Goal: Information Seeking & Learning: Find specific fact

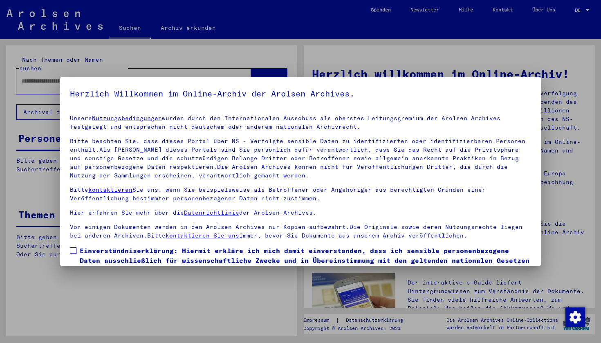
type input "**********"
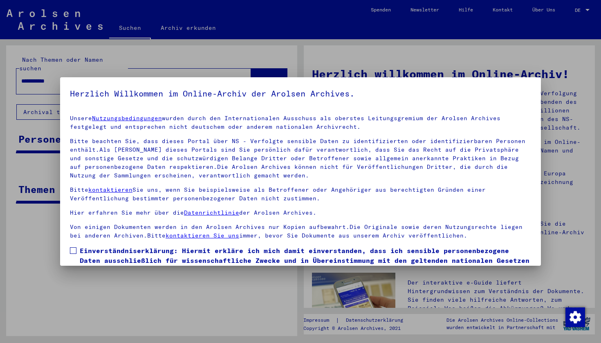
click at [72, 252] on span at bounding box center [73, 250] width 7 height 7
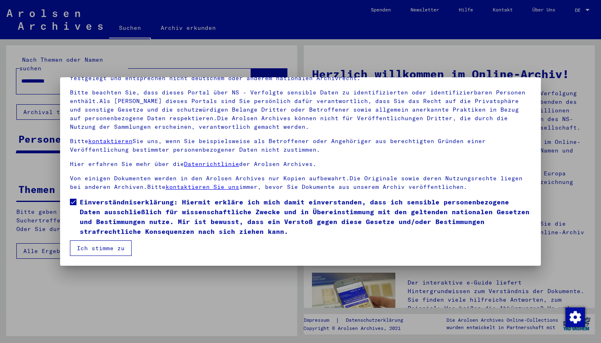
click at [113, 248] on button "Ich stimme zu" at bounding box center [101, 248] width 62 height 16
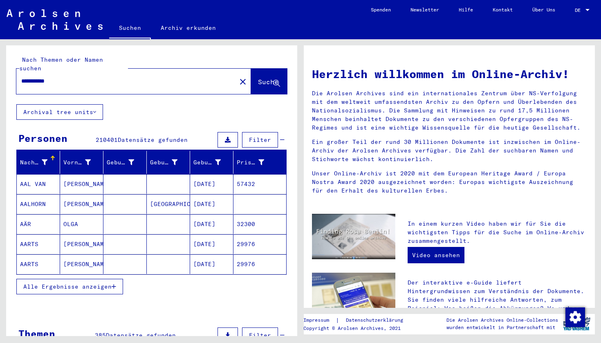
click at [238, 77] on mat-icon "close" at bounding box center [243, 82] width 10 height 10
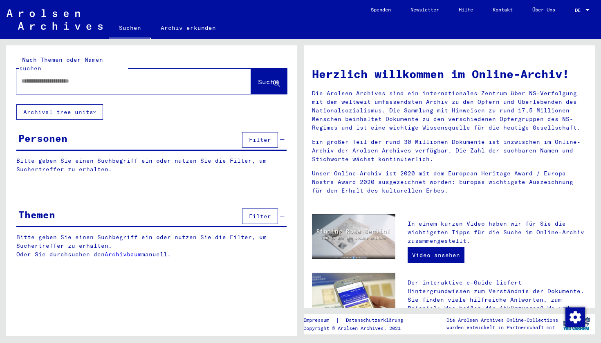
click at [111, 77] on input "text" at bounding box center [123, 81] width 205 height 9
drag, startPoint x: 111, startPoint y: 76, endPoint x: 90, endPoint y: 74, distance: 21.4
click at [90, 77] on input "*******" at bounding box center [123, 81] width 205 height 9
type input "*"
click at [258, 78] on span "Suche" at bounding box center [268, 82] width 20 height 8
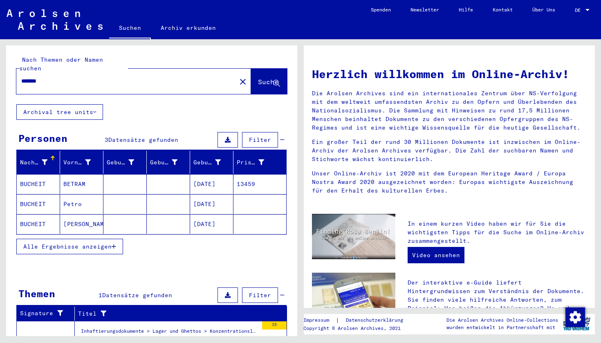
click at [115, 243] on icon "button" at bounding box center [114, 246] width 4 height 6
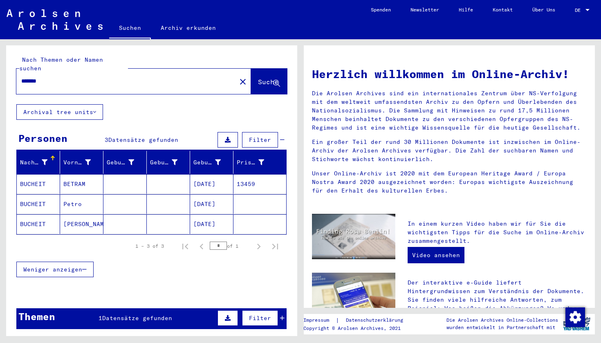
drag, startPoint x: 50, startPoint y: 74, endPoint x: 0, endPoint y: 74, distance: 49.8
click at [0, 74] on div "Nach Themen oder Namen suchen ******* close Suche Archival tree units Personen …" at bounding box center [150, 187] width 300 height 297
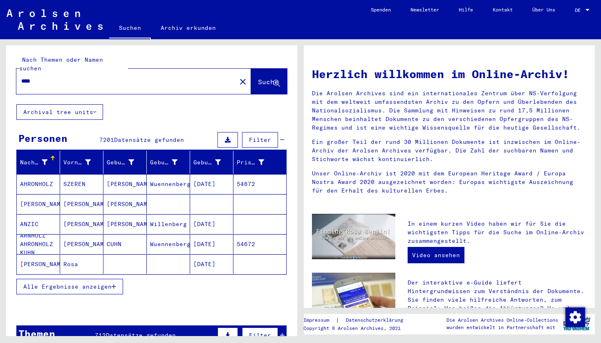
type input "****"
click at [116, 284] on icon "button" at bounding box center [114, 287] width 4 height 6
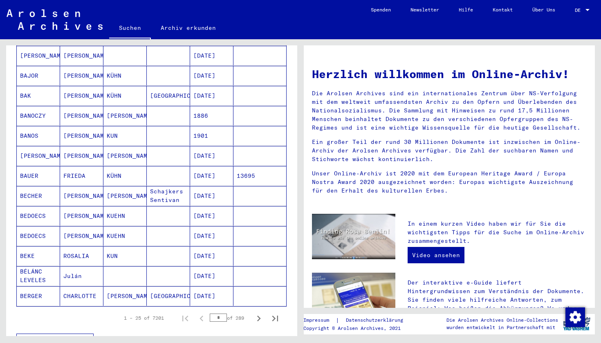
scroll to position [370, 0]
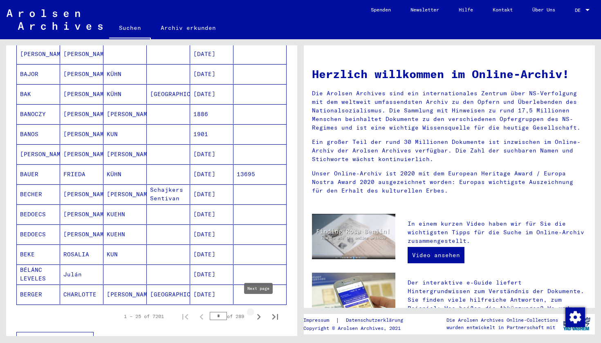
click at [258, 314] on icon "Next page" at bounding box center [259, 317] width 4 height 6
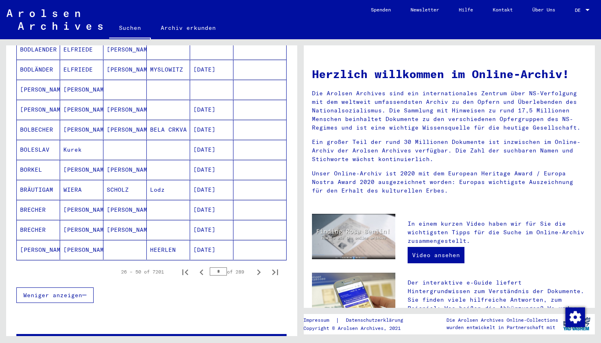
scroll to position [418, 0]
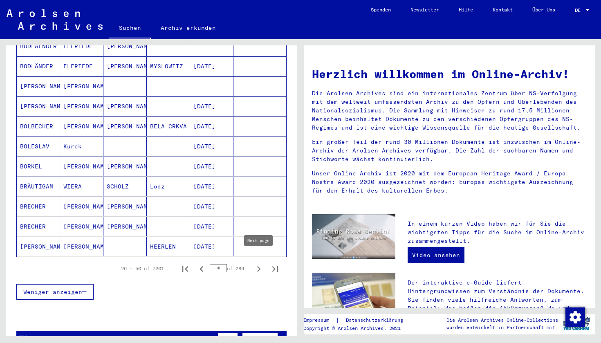
click at [258, 263] on icon "Next page" at bounding box center [258, 268] width 11 height 11
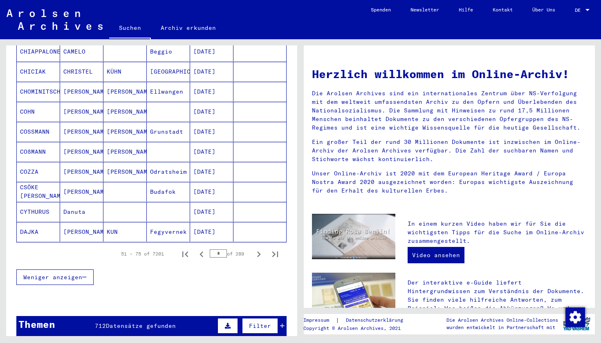
scroll to position [411, 0]
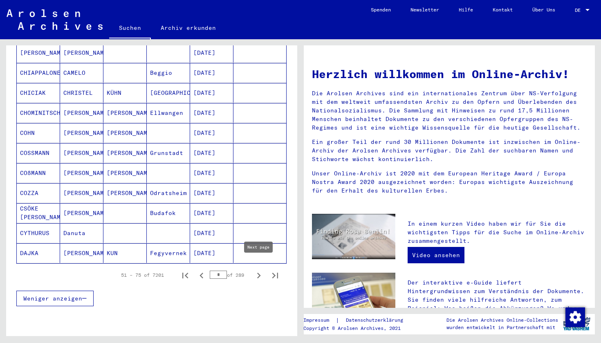
click at [257, 270] on icon "Next page" at bounding box center [258, 275] width 11 height 11
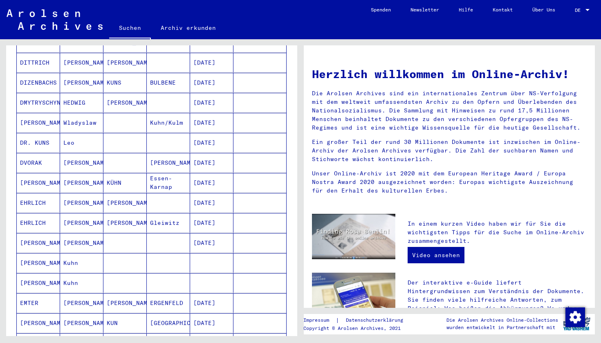
scroll to position [241, 0]
click at [29, 194] on mat-cell "EHRLICH" at bounding box center [38, 204] width 43 height 20
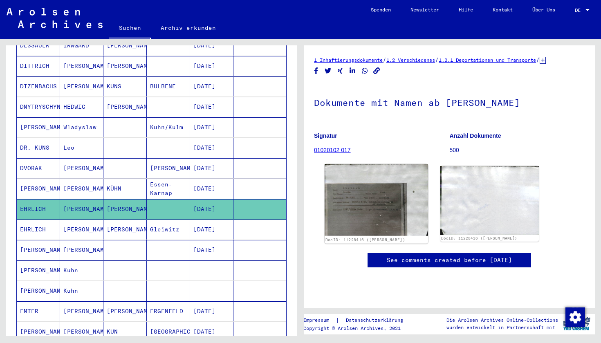
click at [371, 210] on img at bounding box center [375, 199] width 103 height 71
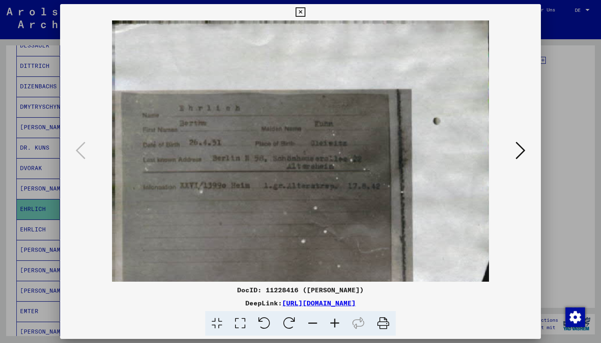
click at [305, 11] on icon at bounding box center [299, 12] width 9 height 10
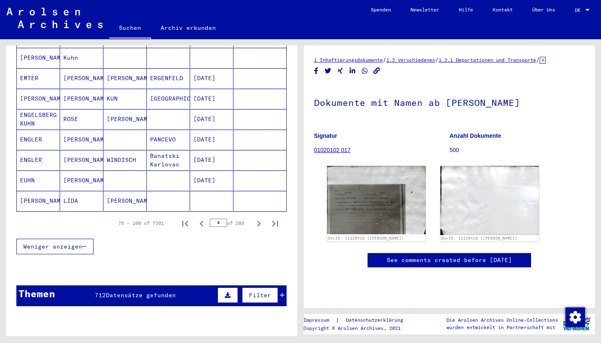
scroll to position [382, 0]
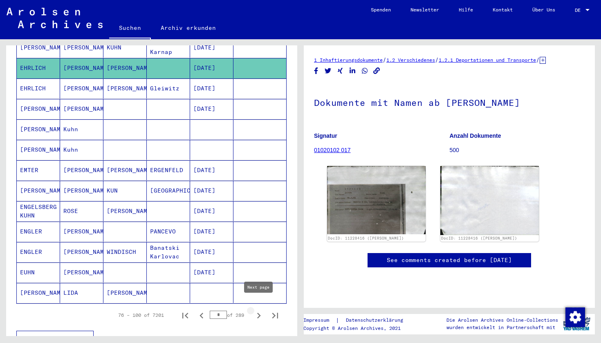
click at [260, 310] on icon "Next page" at bounding box center [258, 315] width 11 height 11
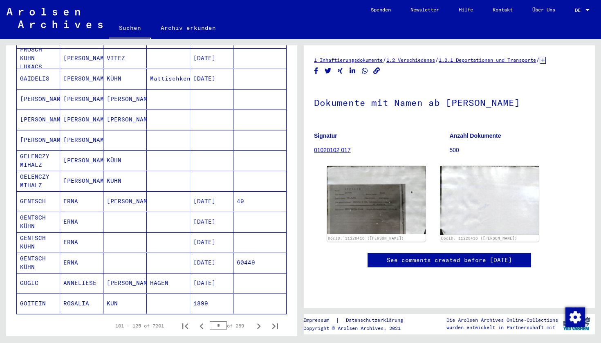
scroll to position [375, 0]
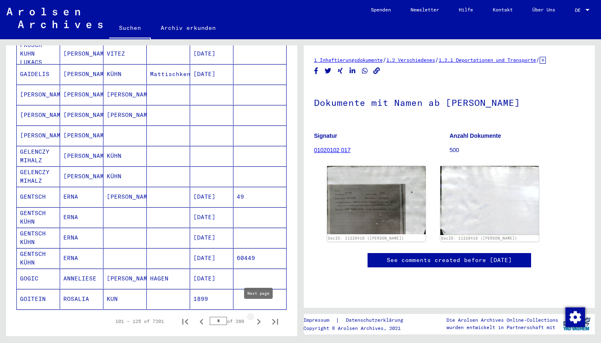
click at [260, 316] on icon "Next page" at bounding box center [258, 321] width 11 height 11
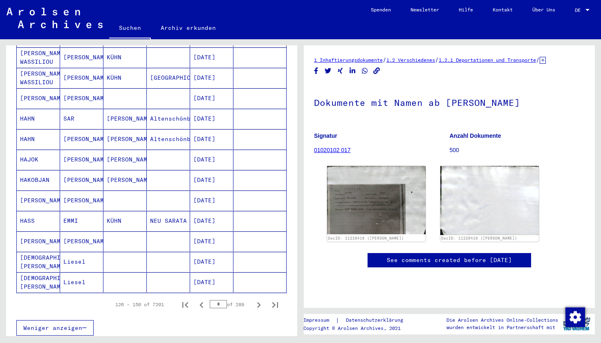
scroll to position [393, 0]
click at [259, 301] on icon "Next page" at bounding box center [259, 304] width 4 height 6
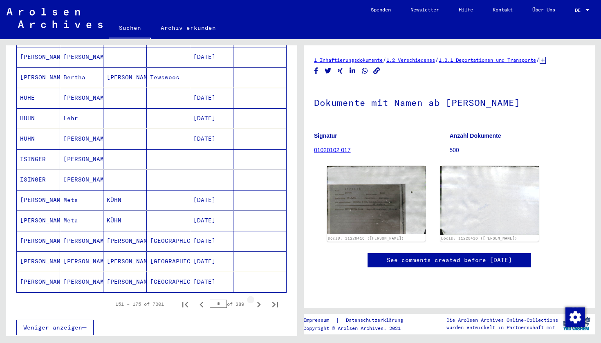
click at [259, 301] on icon "Next page" at bounding box center [259, 304] width 4 height 6
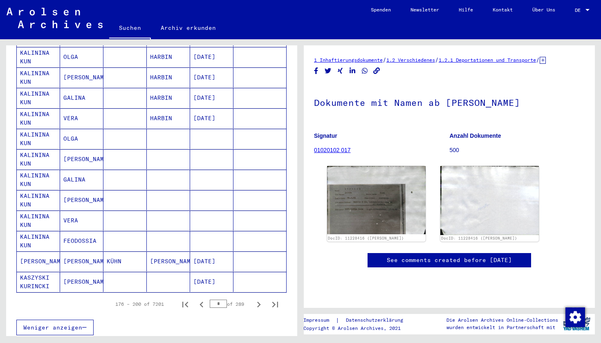
click at [259, 301] on icon "Next page" at bounding box center [259, 304] width 4 height 6
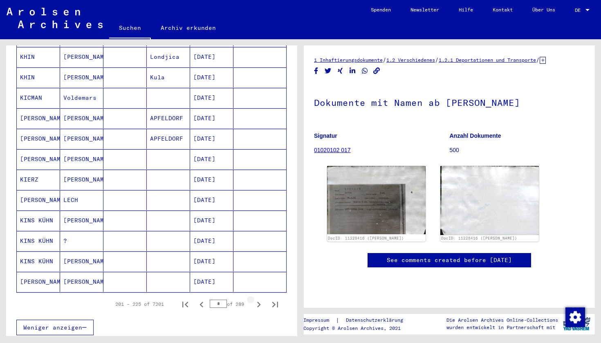
click at [259, 301] on icon "Next page" at bounding box center [259, 304] width 4 height 6
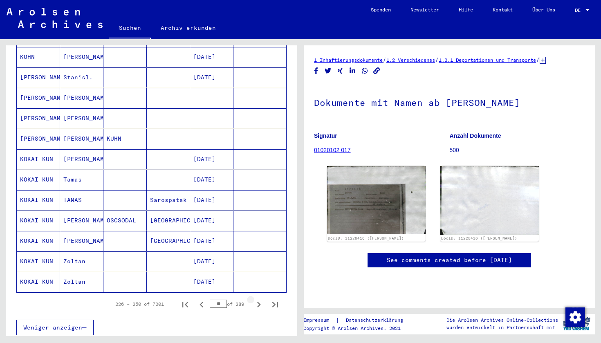
click at [259, 301] on icon "Next page" at bounding box center [259, 304] width 4 height 6
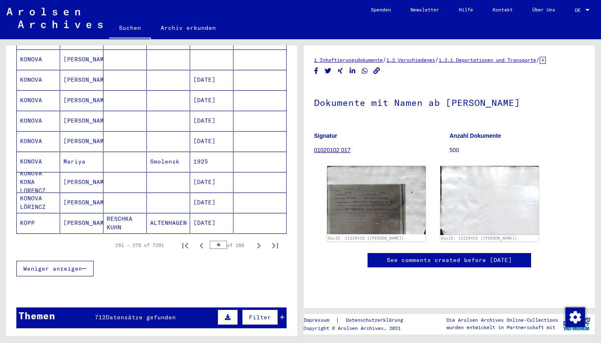
scroll to position [482, 0]
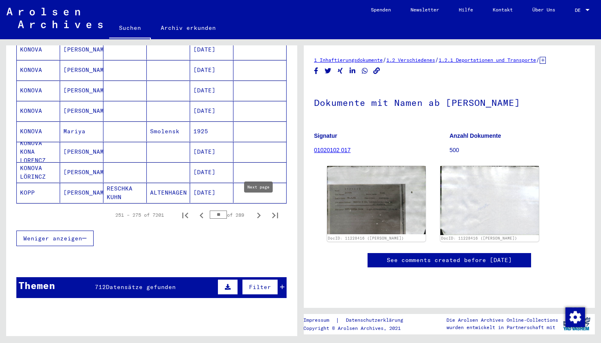
click at [258, 212] on icon "Next page" at bounding box center [259, 215] width 4 height 6
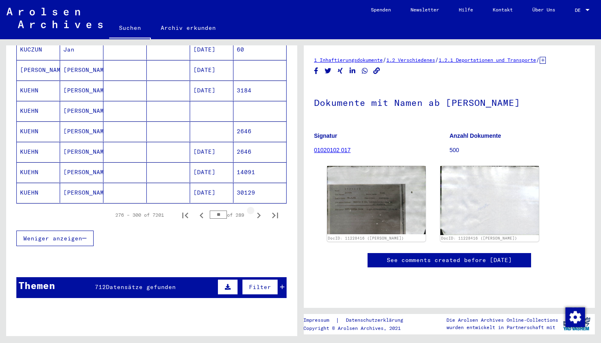
click at [258, 212] on icon "Next page" at bounding box center [259, 215] width 4 height 6
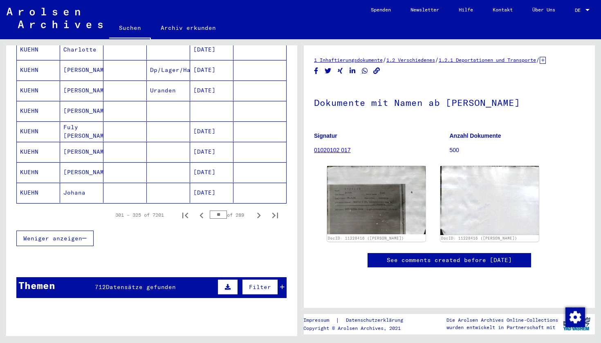
click at [258, 212] on icon "Next page" at bounding box center [259, 215] width 4 height 6
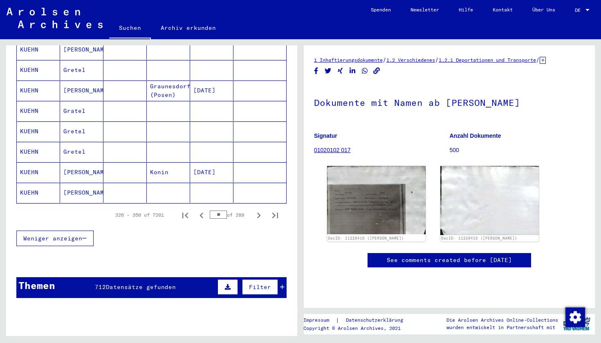
click at [258, 212] on icon "Next page" at bounding box center [259, 215] width 4 height 6
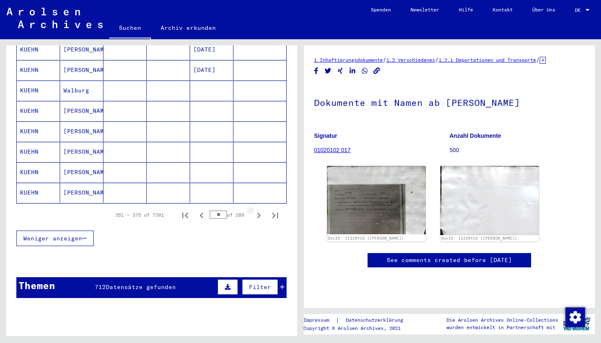
click at [258, 212] on icon "Next page" at bounding box center [259, 215] width 4 height 6
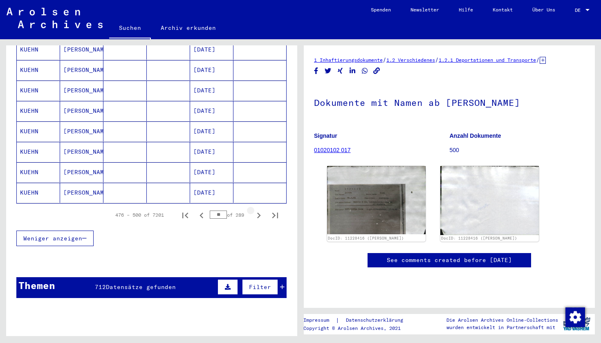
click at [258, 212] on icon "Next page" at bounding box center [259, 215] width 4 height 6
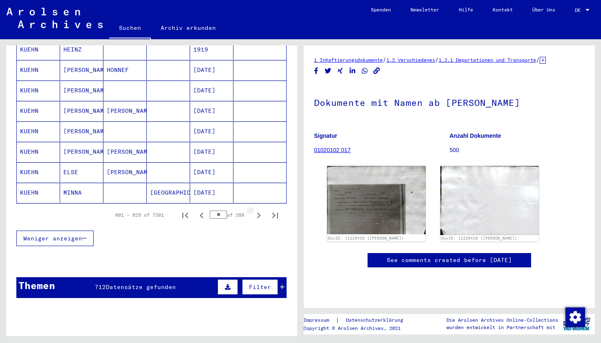
click at [258, 212] on icon "Next page" at bounding box center [259, 215] width 4 height 6
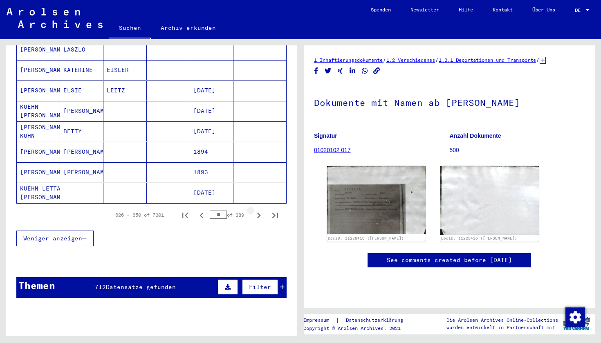
click at [258, 212] on icon "Next page" at bounding box center [259, 215] width 4 height 6
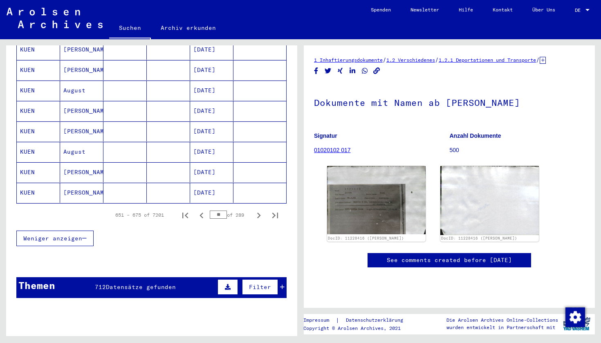
click at [258, 212] on icon "Next page" at bounding box center [259, 215] width 4 height 6
click at [258, 210] on icon "Next page" at bounding box center [258, 215] width 11 height 11
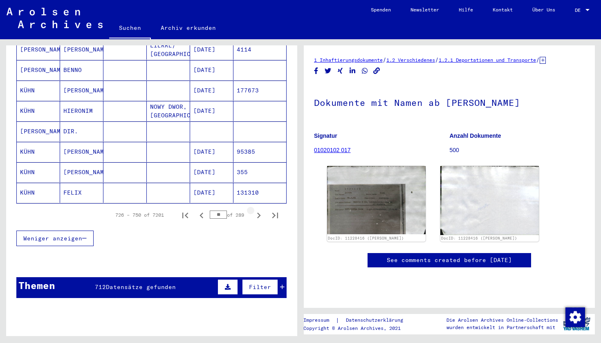
click at [258, 210] on icon "Next page" at bounding box center [258, 215] width 11 height 11
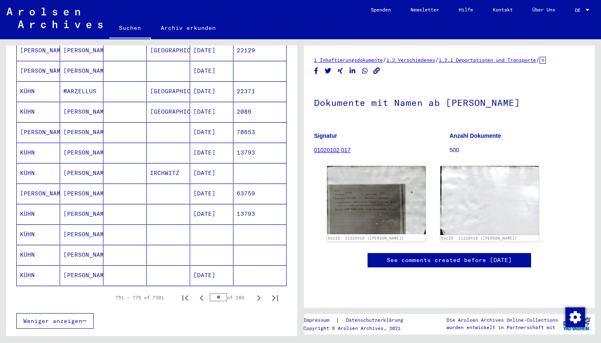
scroll to position [401, 0]
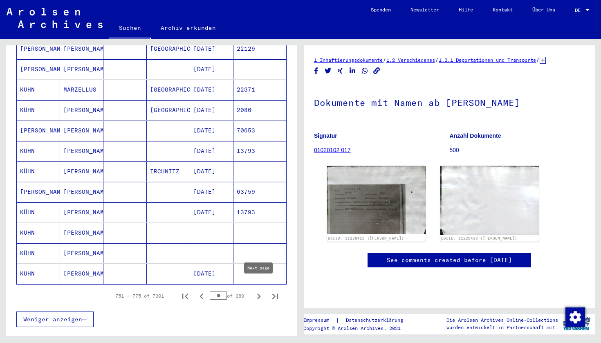
click at [257, 293] on icon "Next page" at bounding box center [259, 296] width 4 height 6
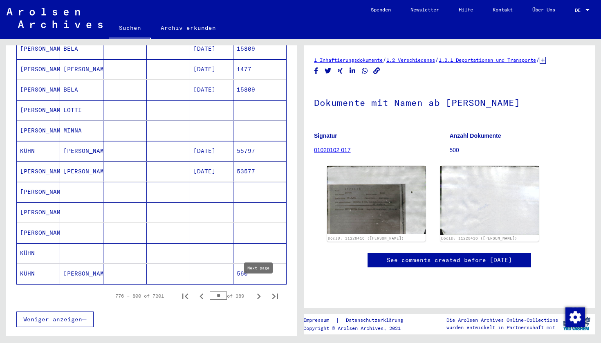
click at [259, 293] on icon "Next page" at bounding box center [259, 296] width 4 height 6
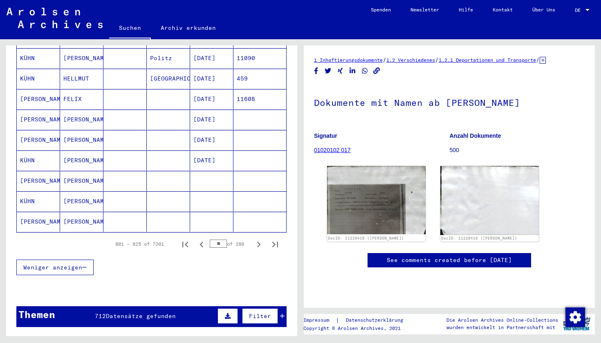
scroll to position [435, 0]
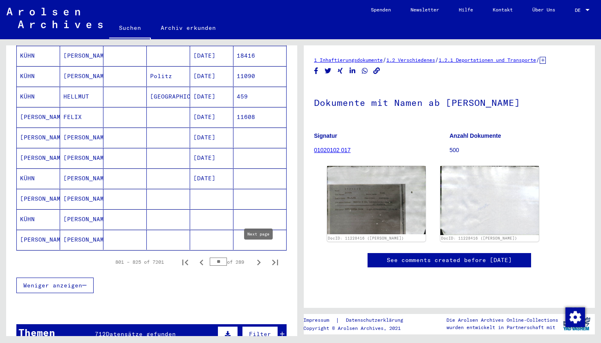
click at [260, 257] on icon "Next page" at bounding box center [258, 262] width 11 height 11
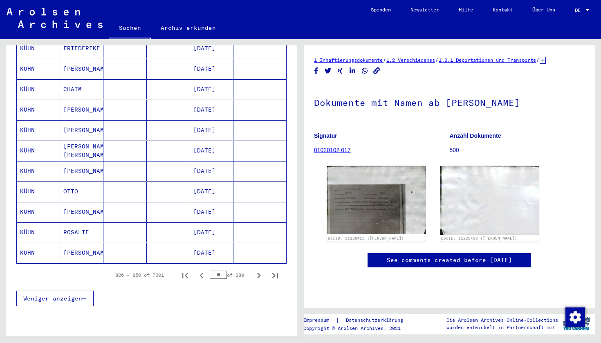
scroll to position [423, 0]
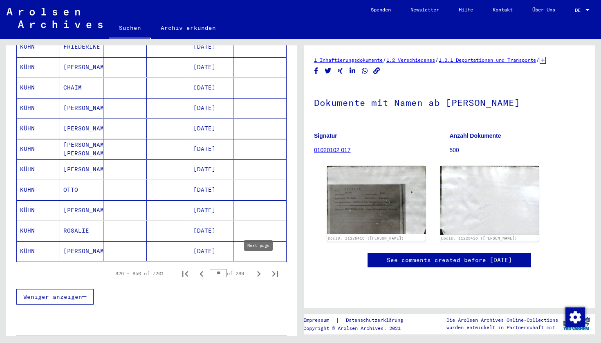
click at [258, 268] on icon "Next page" at bounding box center [258, 273] width 11 height 11
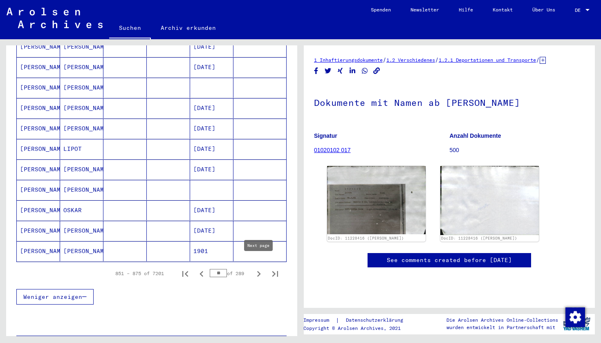
click at [258, 268] on icon "Next page" at bounding box center [258, 273] width 11 height 11
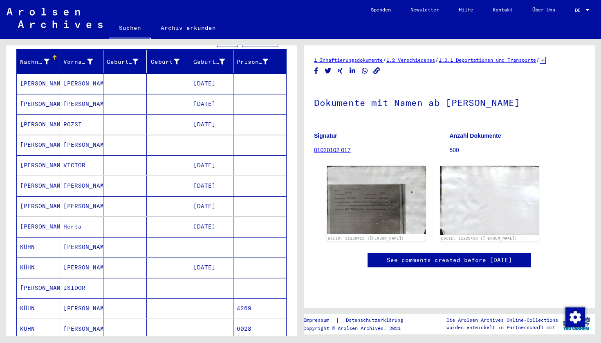
scroll to position [101, 0]
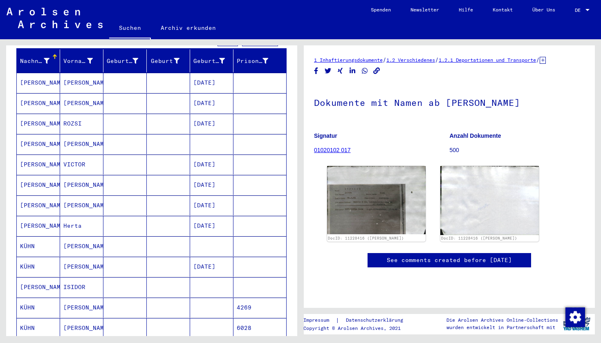
click at [73, 238] on mat-cell "[PERSON_NAME]" at bounding box center [81, 246] width 43 height 20
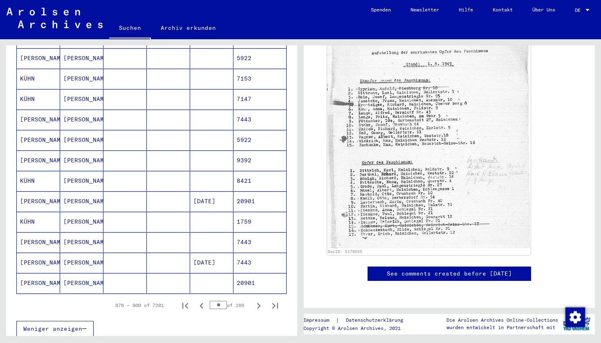
scroll to position [443, 0]
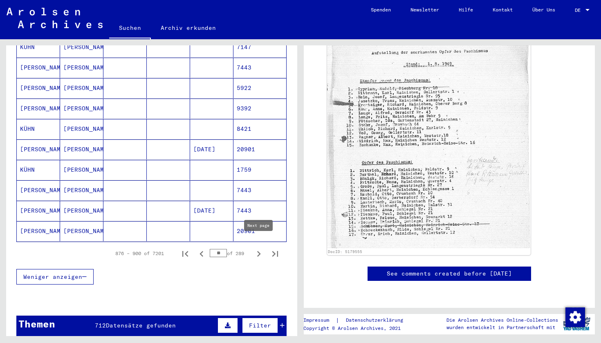
click at [259, 251] on icon "Next page" at bounding box center [259, 254] width 4 height 6
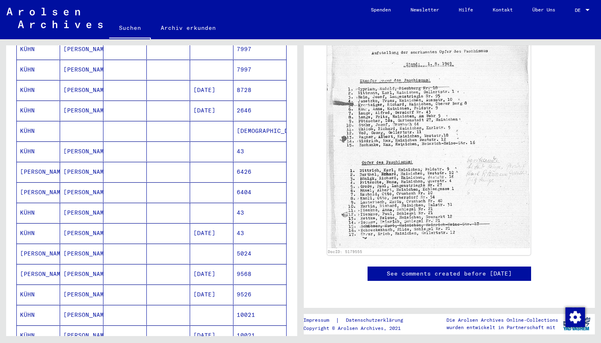
scroll to position [213, 0]
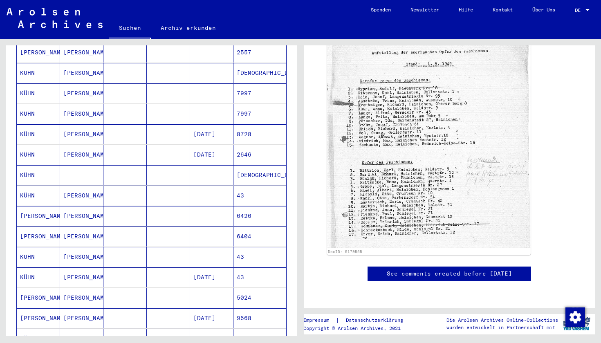
click at [76, 230] on mat-cell "[PERSON_NAME]" at bounding box center [81, 236] width 43 height 20
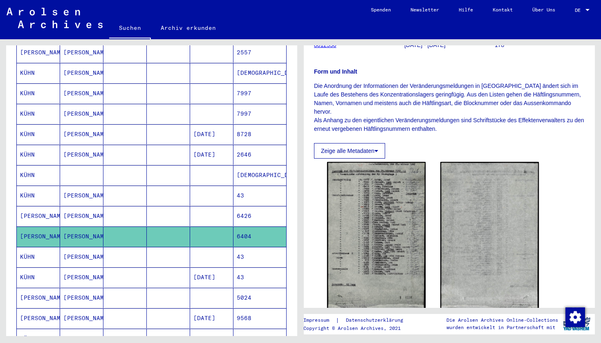
scroll to position [120, 0]
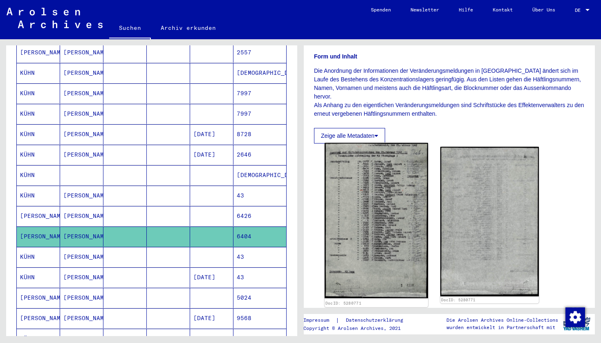
click at [383, 258] on img at bounding box center [375, 220] width 103 height 155
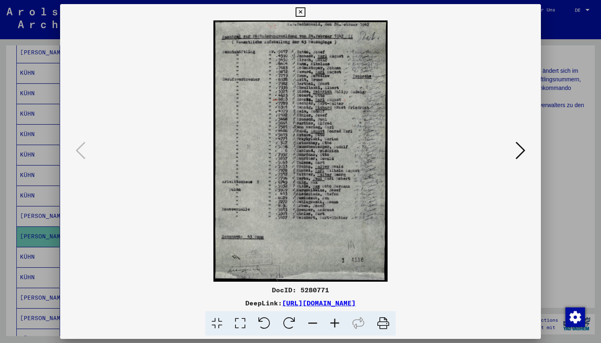
click at [337, 322] on icon at bounding box center [335, 323] width 22 height 25
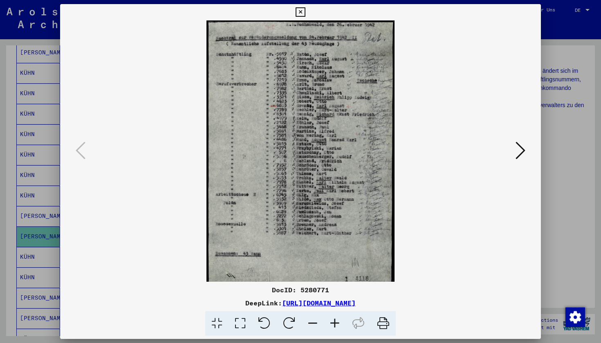
click at [337, 322] on icon at bounding box center [335, 323] width 22 height 25
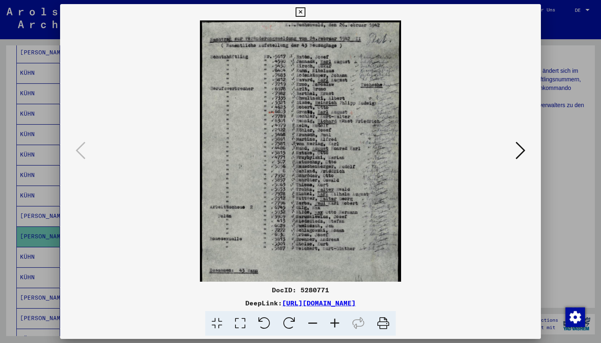
click at [337, 322] on icon at bounding box center [335, 323] width 22 height 25
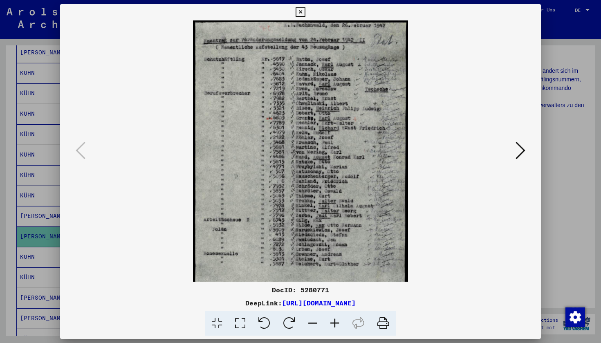
click at [337, 322] on icon at bounding box center [335, 323] width 22 height 25
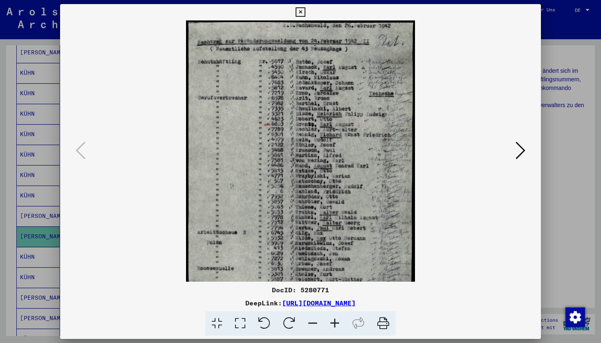
scroll to position [0, 0]
click at [314, 322] on icon at bounding box center [312, 323] width 22 height 25
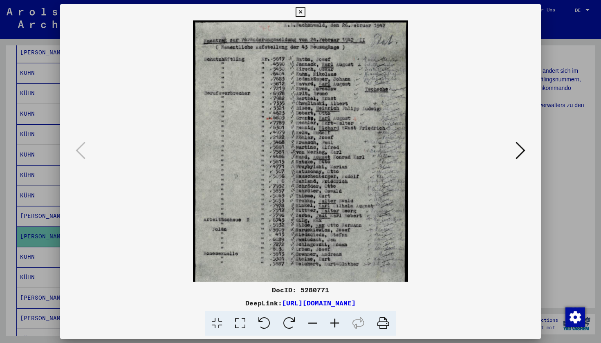
click at [334, 322] on icon at bounding box center [335, 323] width 22 height 25
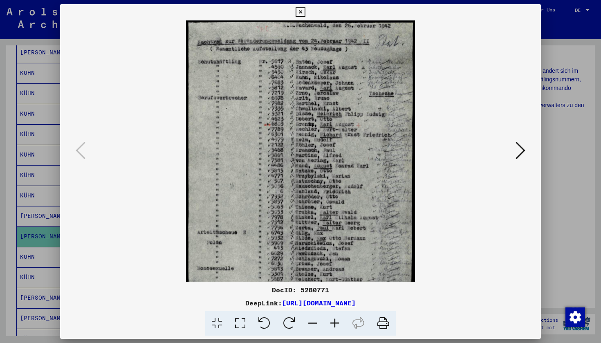
click at [334, 322] on icon at bounding box center [335, 323] width 22 height 25
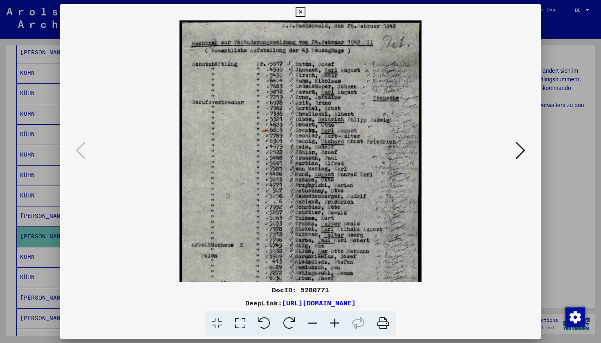
click at [334, 322] on icon at bounding box center [335, 323] width 22 height 25
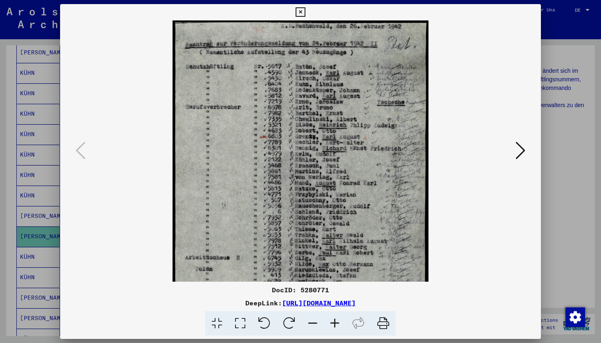
click at [334, 322] on icon at bounding box center [335, 323] width 22 height 25
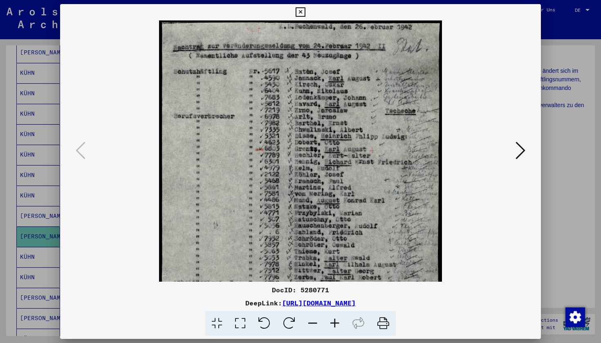
click at [334, 322] on icon at bounding box center [335, 323] width 22 height 25
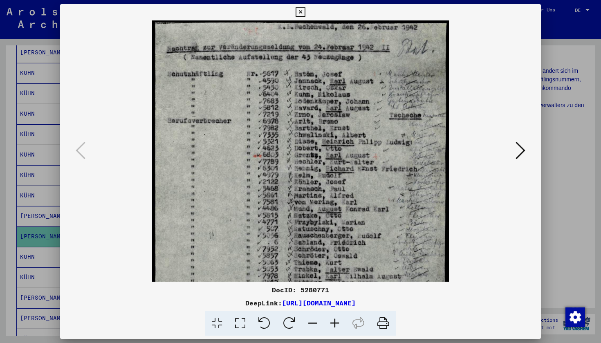
click at [307, 7] on button at bounding box center [300, 12] width 14 height 16
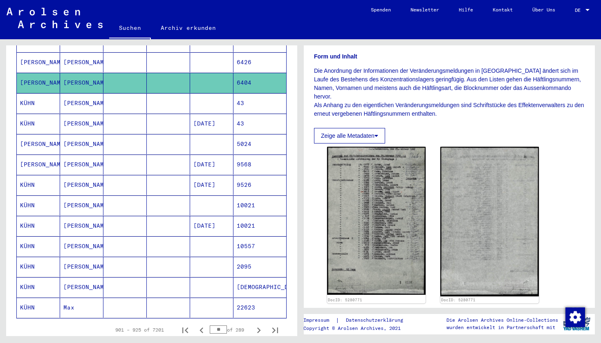
scroll to position [367, 0]
click at [257, 324] on icon "Next page" at bounding box center [258, 329] width 11 height 11
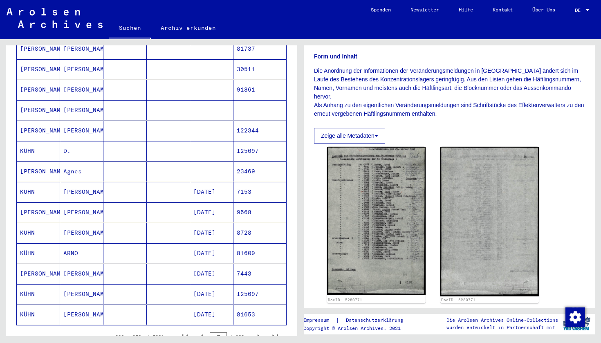
scroll to position [366, 0]
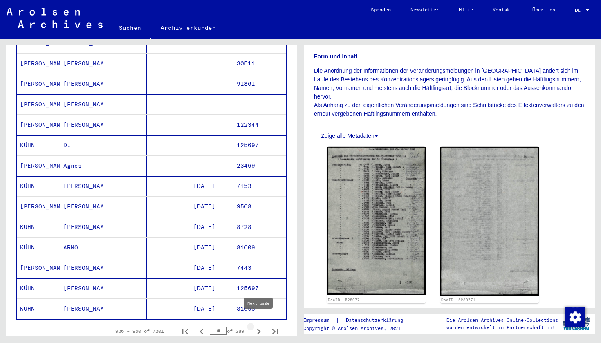
click at [259, 328] on icon "Next page" at bounding box center [259, 331] width 4 height 6
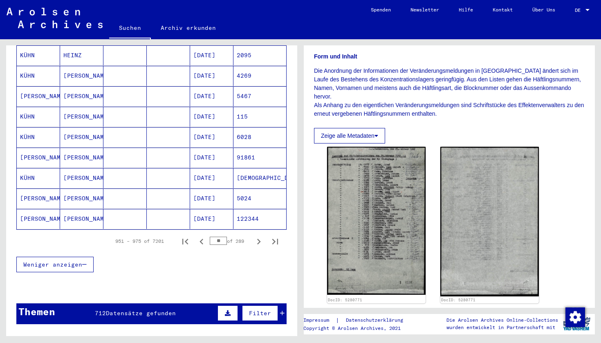
scroll to position [458, 0]
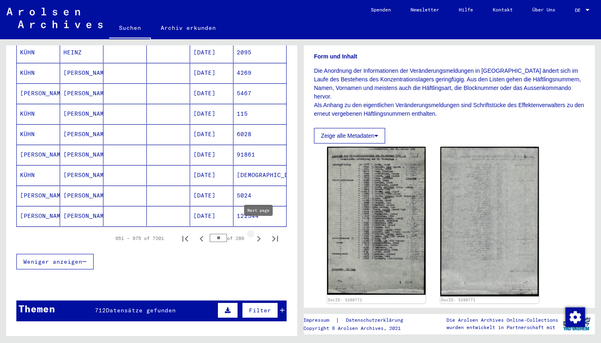
click at [259, 233] on icon "Next page" at bounding box center [258, 238] width 11 height 11
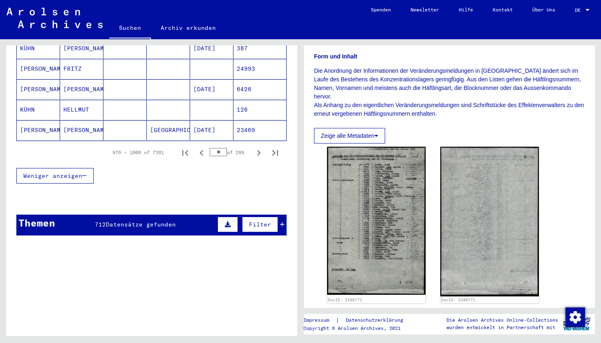
scroll to position [545, 0]
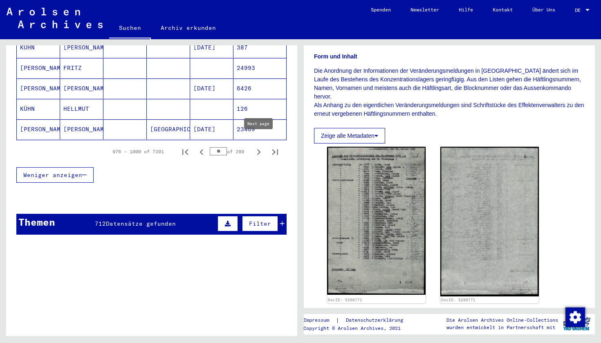
click at [258, 149] on icon "Next page" at bounding box center [259, 152] width 4 height 6
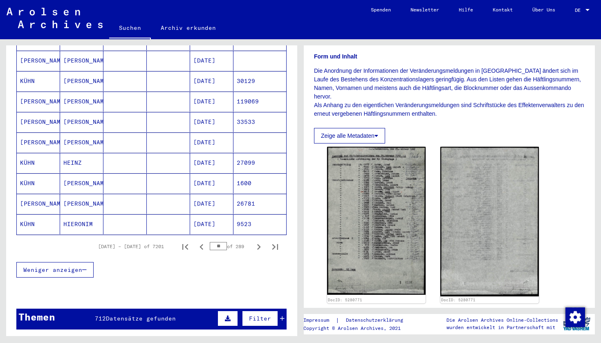
scroll to position [451, 0]
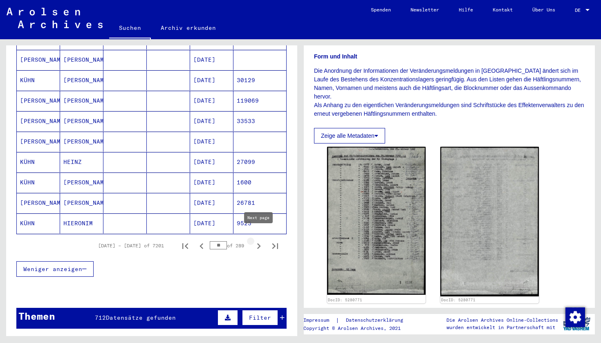
click at [257, 240] on icon "Next page" at bounding box center [258, 245] width 11 height 11
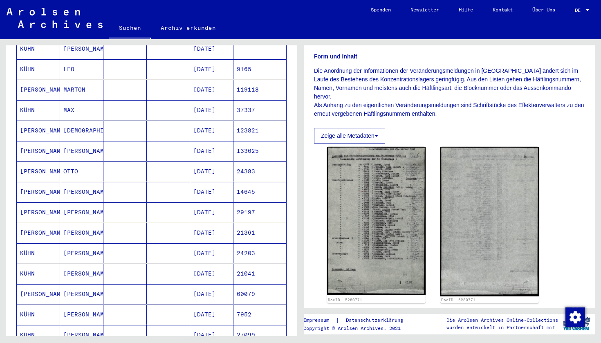
scroll to position [330, 0]
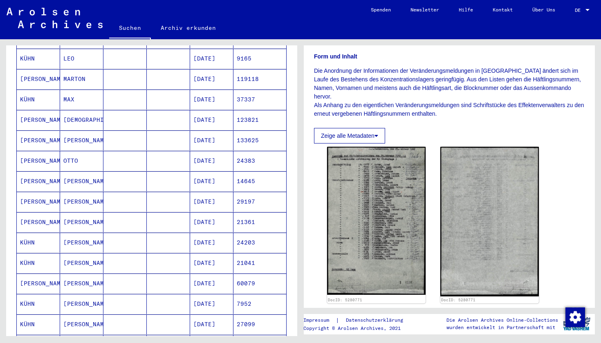
click at [83, 133] on mat-cell "[PERSON_NAME]" at bounding box center [81, 140] width 43 height 20
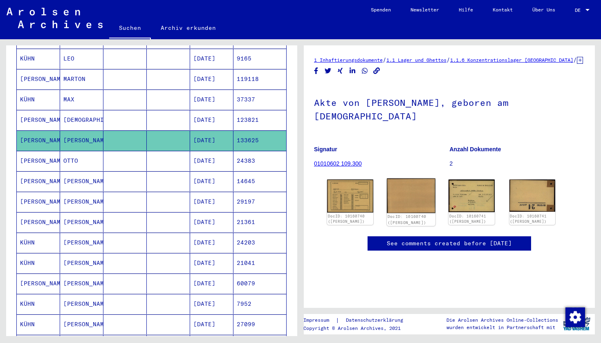
click at [423, 188] on img at bounding box center [410, 195] width 48 height 35
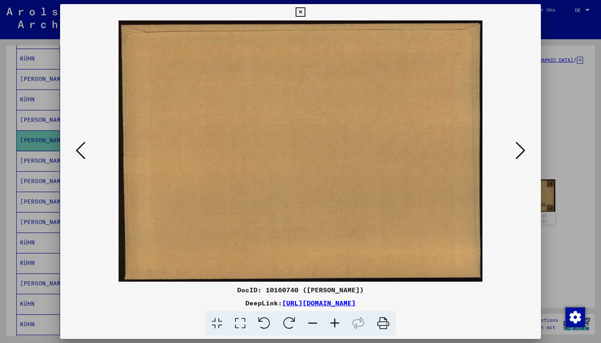
click at [520, 152] on icon at bounding box center [520, 151] width 10 height 20
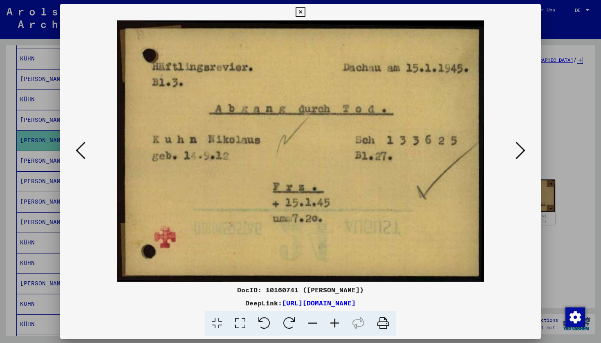
click at [520, 152] on icon at bounding box center [520, 151] width 10 height 20
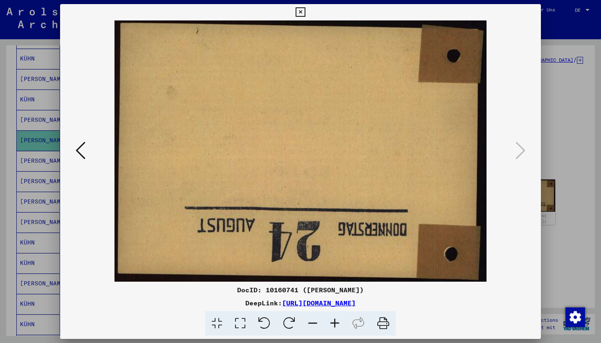
click at [305, 11] on icon at bounding box center [299, 12] width 9 height 10
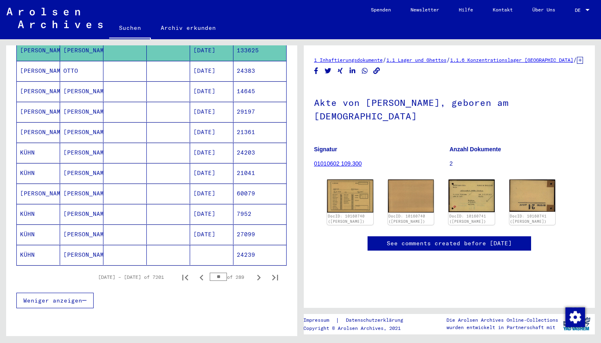
scroll to position [425, 0]
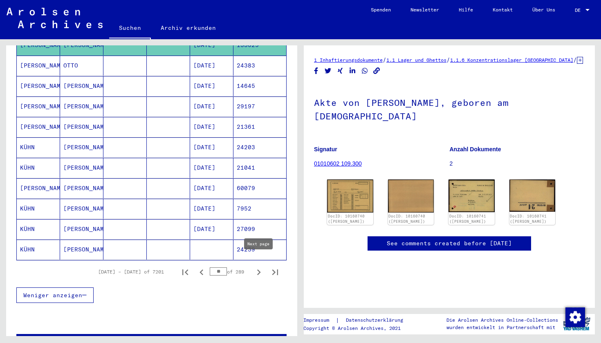
click at [258, 266] on icon "Next page" at bounding box center [258, 271] width 11 height 11
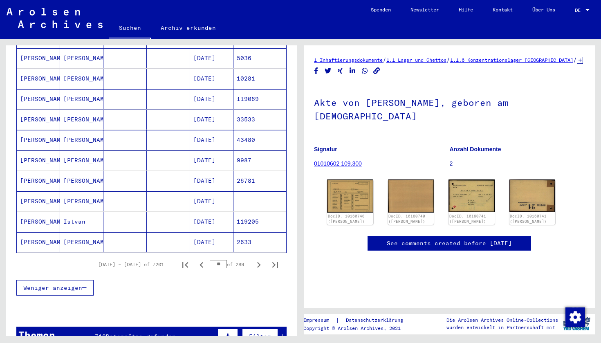
scroll to position [434, 0]
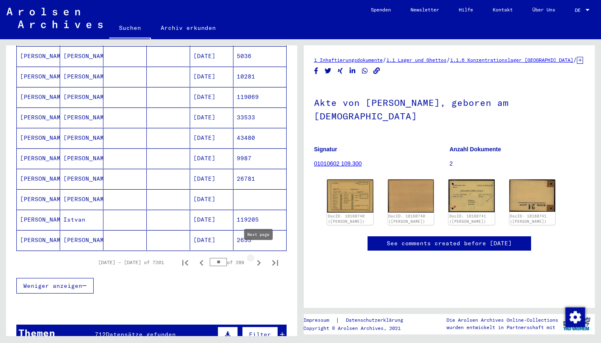
click at [258, 257] on icon "Next page" at bounding box center [258, 262] width 11 height 11
type input "**"
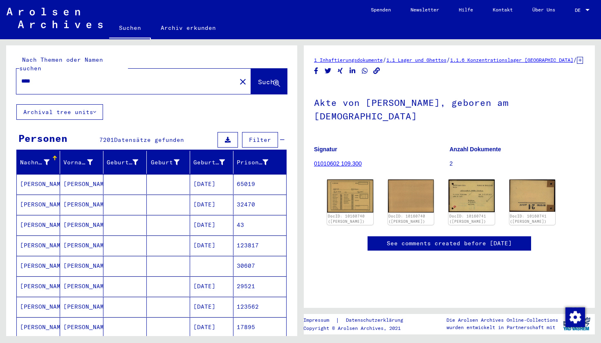
scroll to position [0, 0]
click at [56, 77] on input "****" at bounding box center [126, 81] width 210 height 9
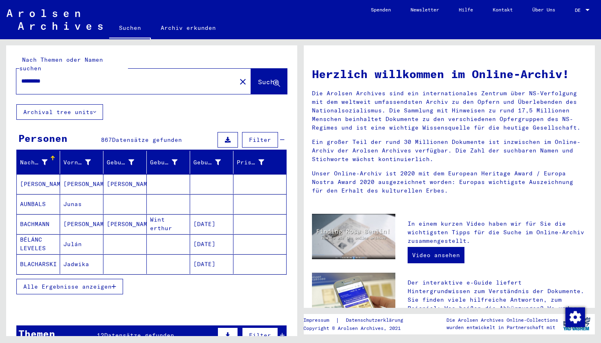
click at [116, 284] on icon "button" at bounding box center [114, 287] width 4 height 6
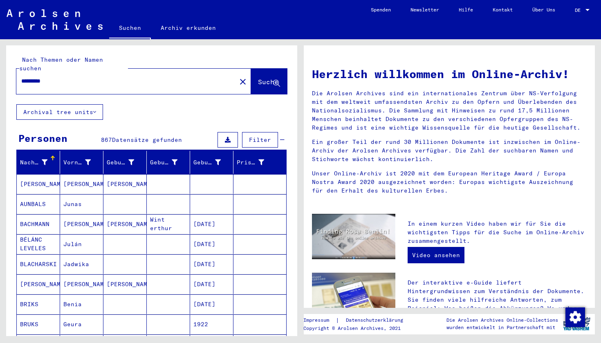
click at [71, 77] on input "*********" at bounding box center [123, 81] width 205 height 9
type input "*"
type input "**********"
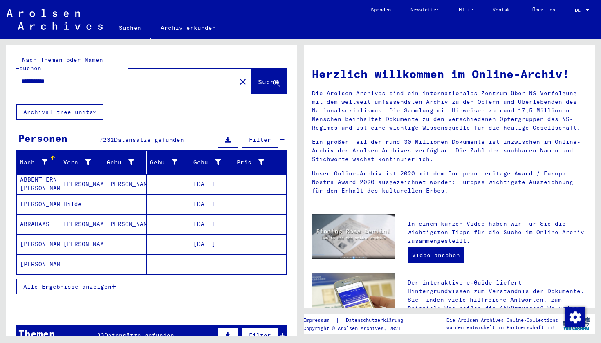
click at [114, 279] on button "Alle Ergebnisse anzeigen" at bounding box center [69, 287] width 107 height 16
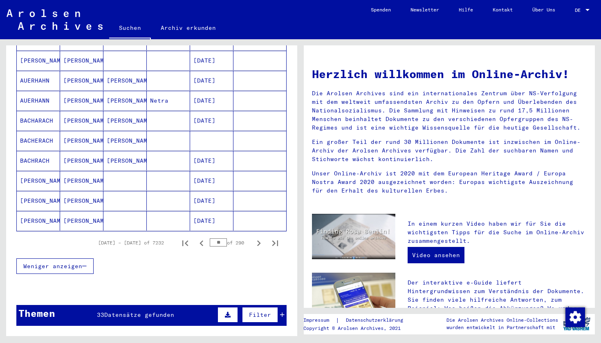
scroll to position [440, 0]
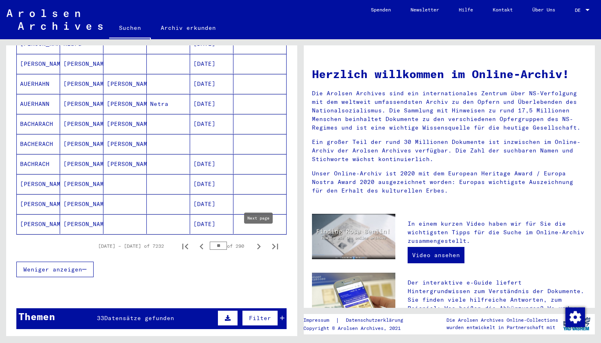
click at [257, 241] on icon "Next page" at bounding box center [258, 246] width 11 height 11
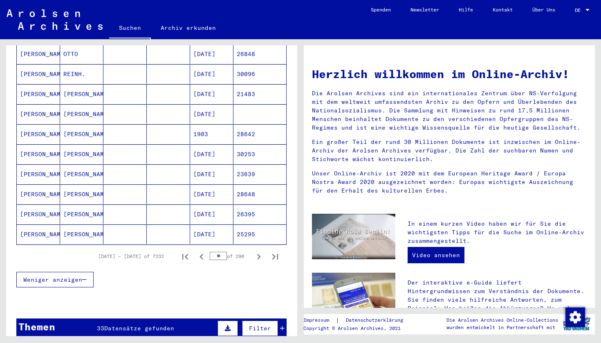
scroll to position [485, 0]
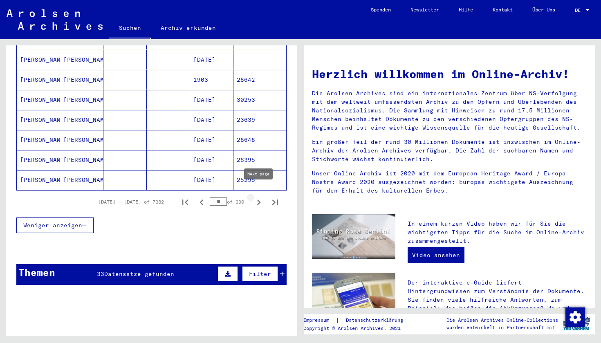
click at [259, 199] on icon "Next page" at bounding box center [259, 202] width 4 height 6
type input "**"
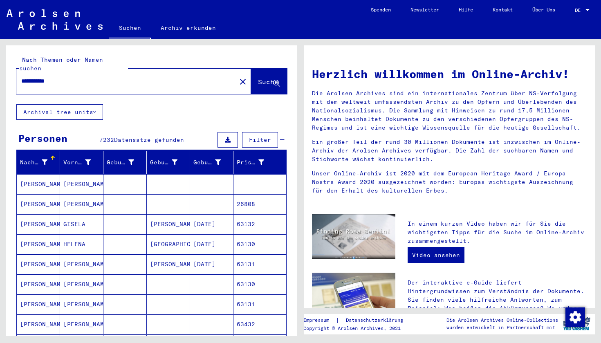
scroll to position [0, 0]
click at [65, 77] on input "**********" at bounding box center [123, 81] width 205 height 9
drag, startPoint x: 58, startPoint y: 72, endPoint x: 9, endPoint y: 69, distance: 48.3
click at [10, 69] on div "**********" at bounding box center [151, 74] width 291 height 59
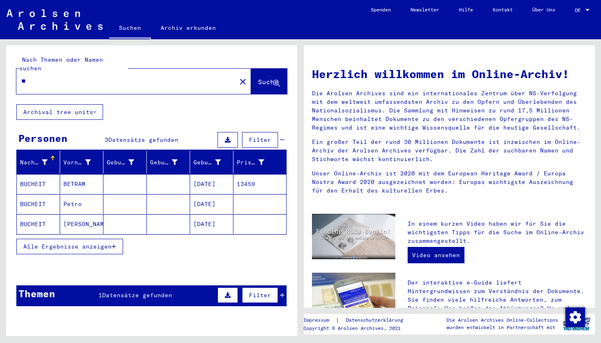
type input "*"
